Goal: Task Accomplishment & Management: Complete application form

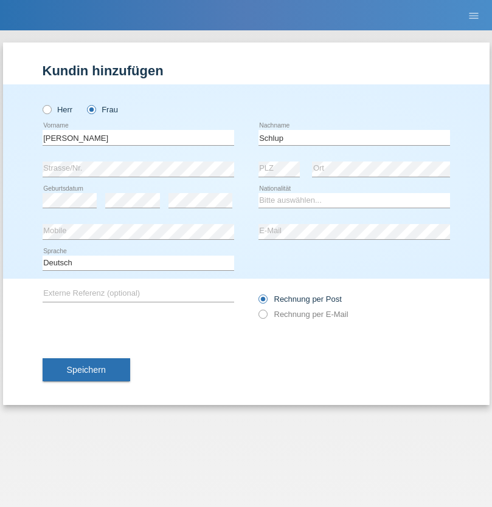
type input "Schlup"
select select "CH"
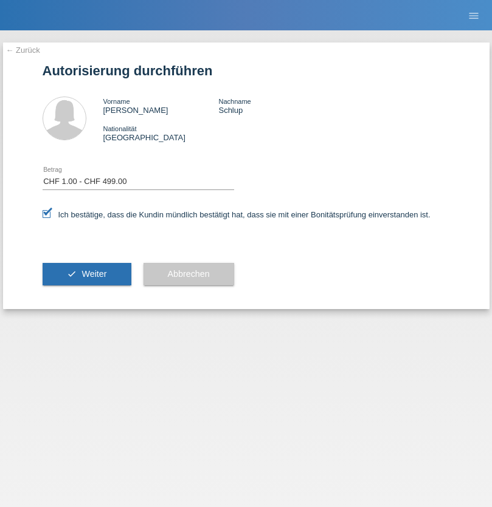
select select "1"
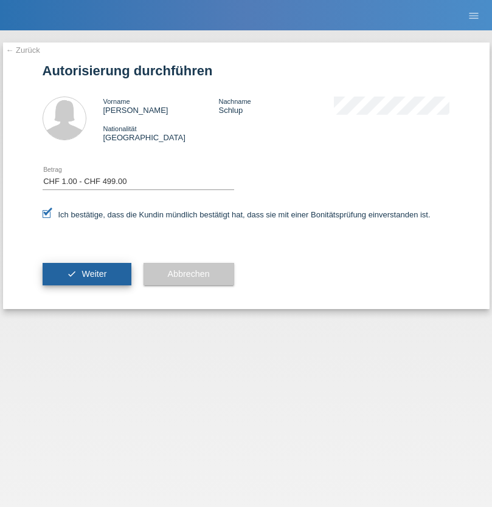
click at [86, 274] on span "Weiter" at bounding box center [93, 274] width 25 height 10
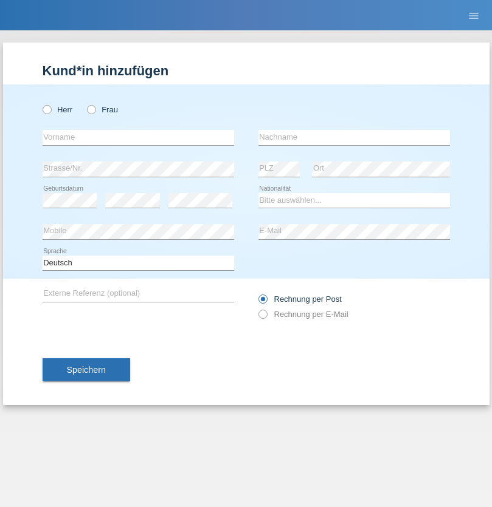
radio input "true"
click at [138, 137] on input "text" at bounding box center [138, 137] width 191 height 15
type input "Freddy"
click at [354, 137] on input "text" at bounding box center [353, 137] width 191 height 15
type input "Diaz"
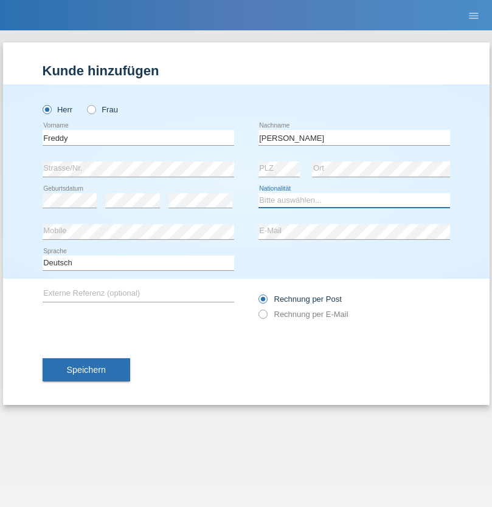
select select "CH"
